Goal: Find specific page/section: Find specific page/section

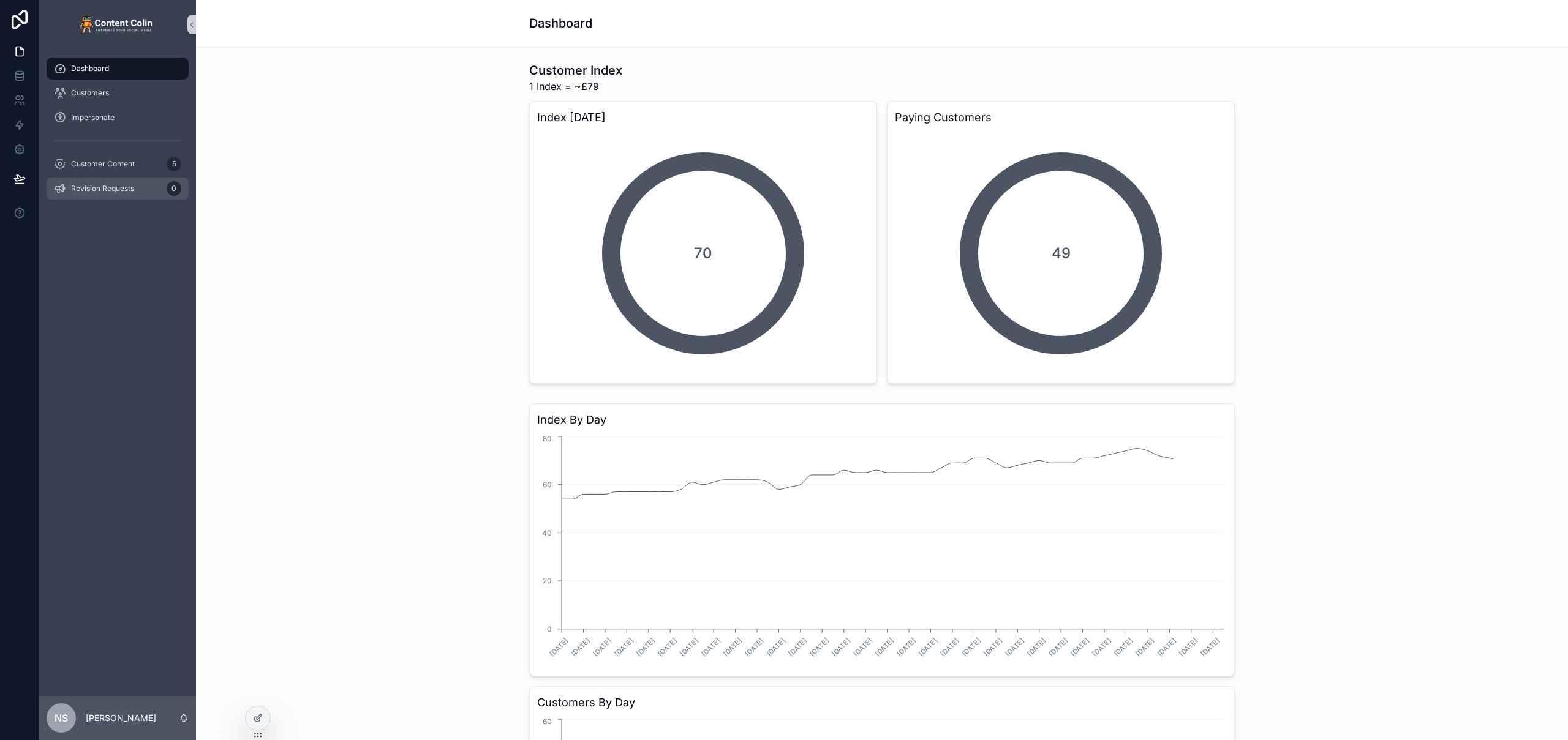
click at [118, 193] on span "Revision Requests" at bounding box center [103, 188] width 63 height 10
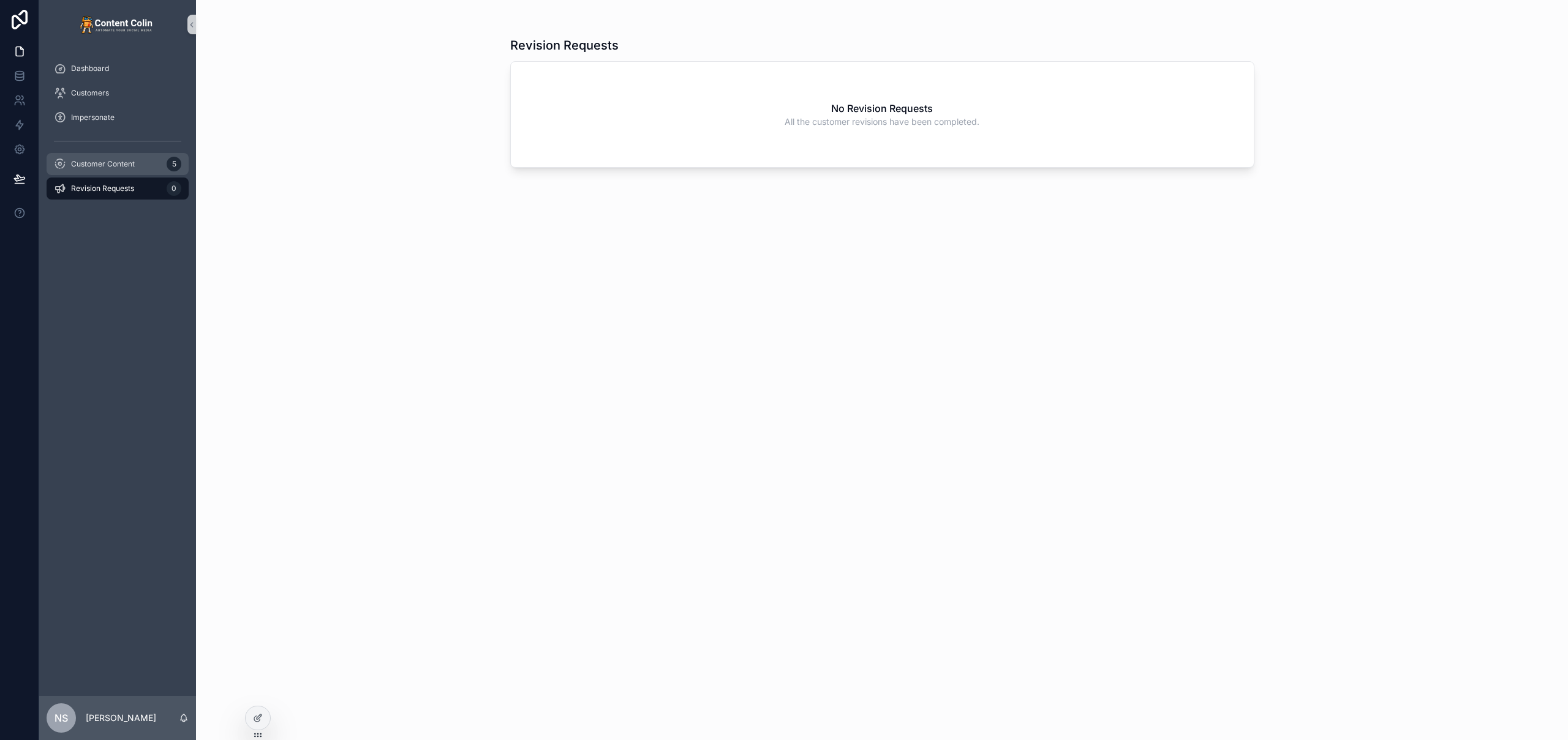
click at [122, 169] on div "Customer Content 5" at bounding box center [118, 164] width 128 height 19
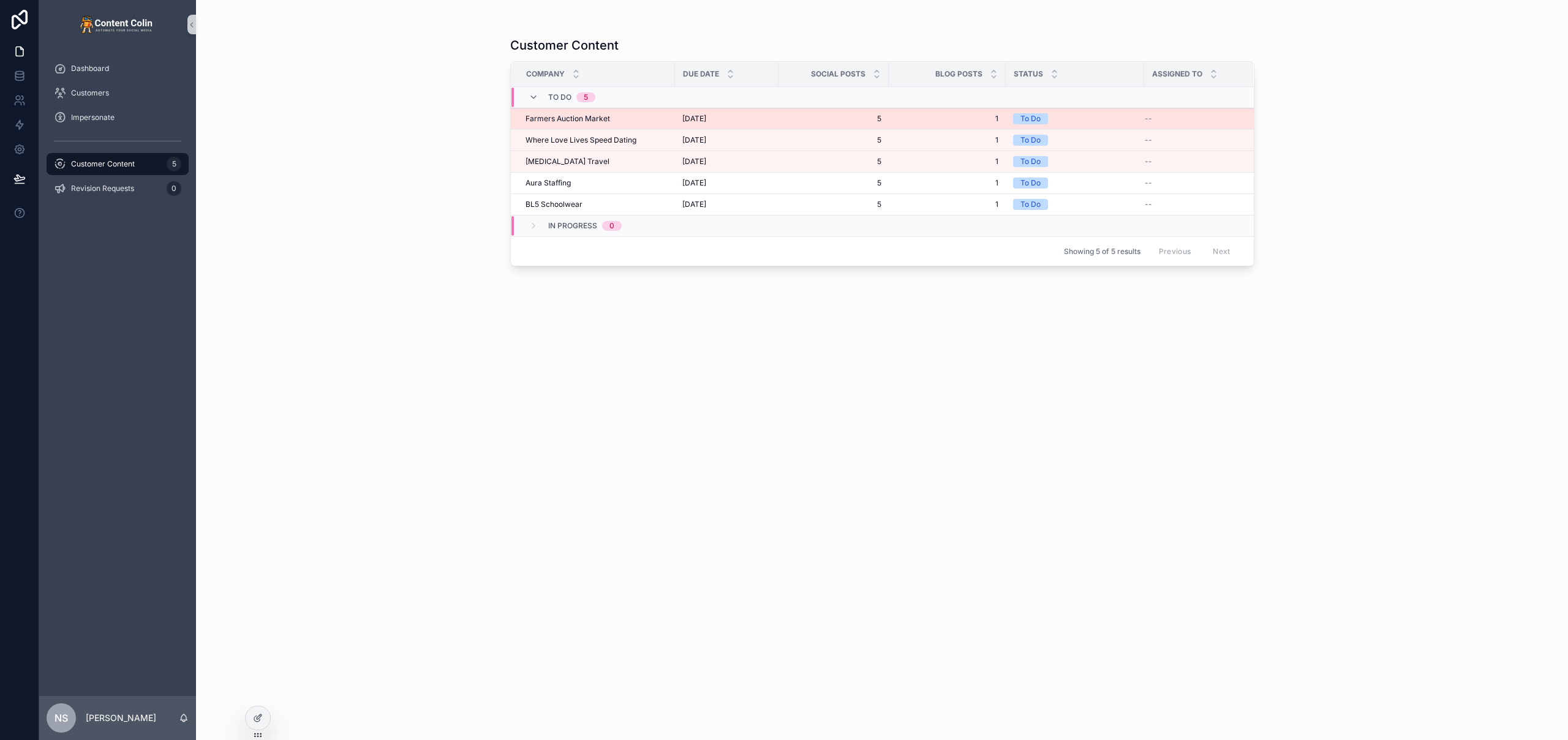
click at [706, 120] on span "[DATE]" at bounding box center [695, 118] width 24 height 10
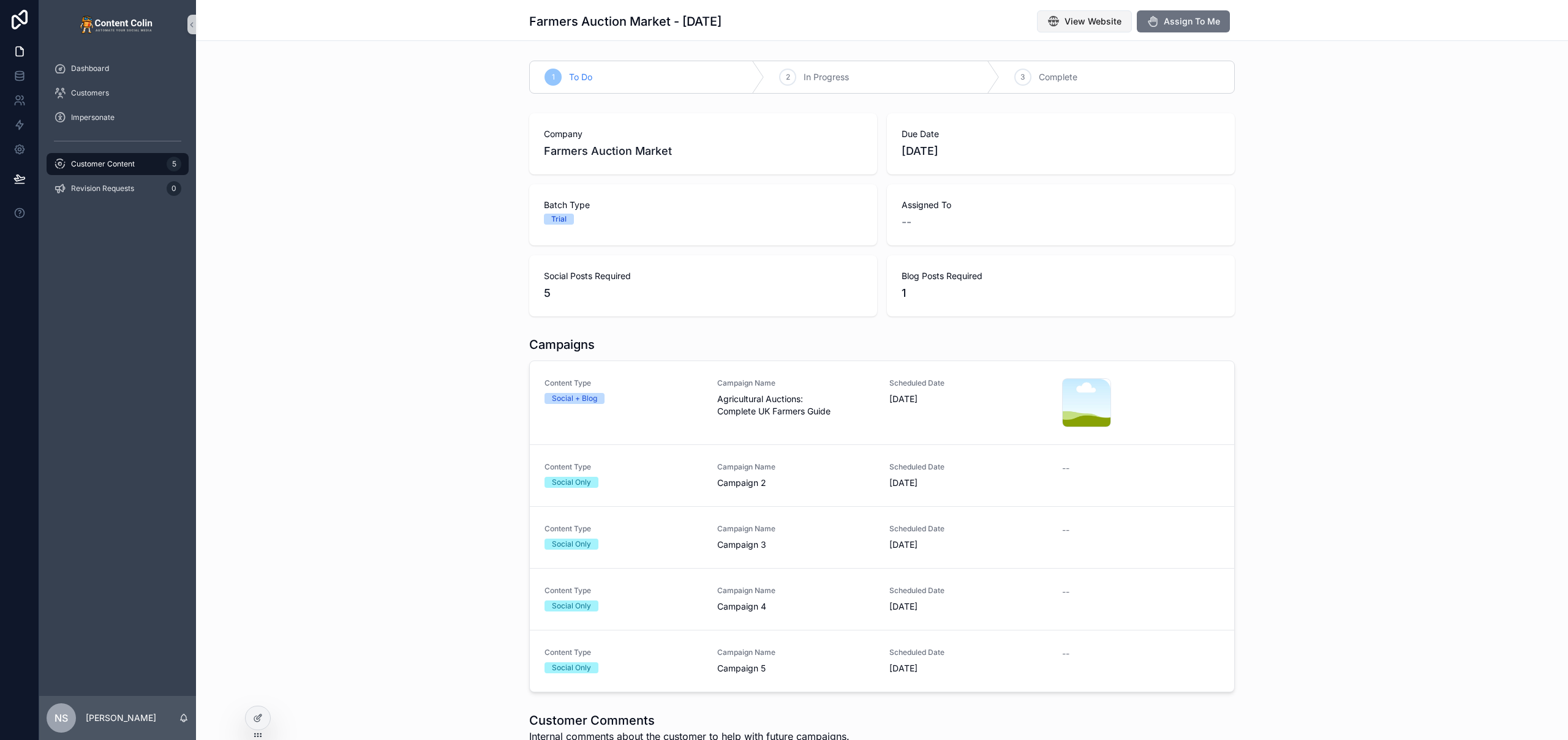
click at [1103, 24] on span "View Website" at bounding box center [1093, 21] width 57 height 12
